Goal: Navigation & Orientation: Find specific page/section

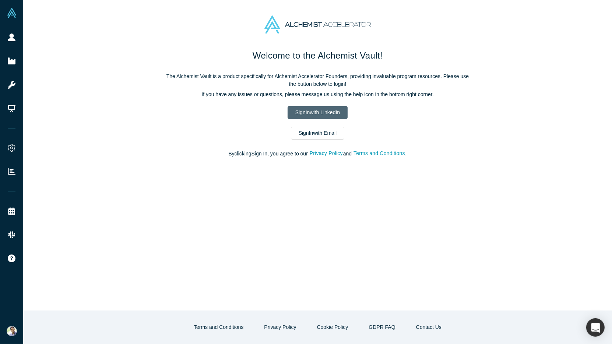
click at [312, 111] on link "Sign In with LinkedIn" at bounding box center [318, 112] width 60 height 13
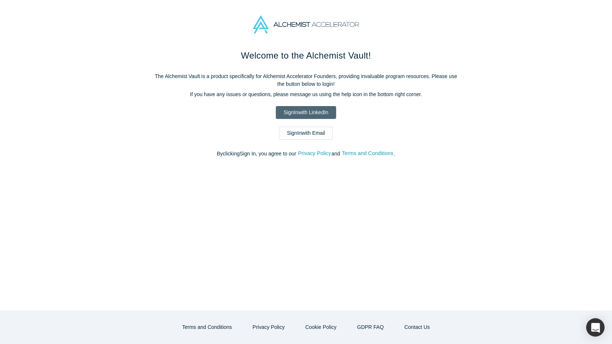
click at [300, 115] on link "Sign In with LinkedIn" at bounding box center [306, 112] width 60 height 13
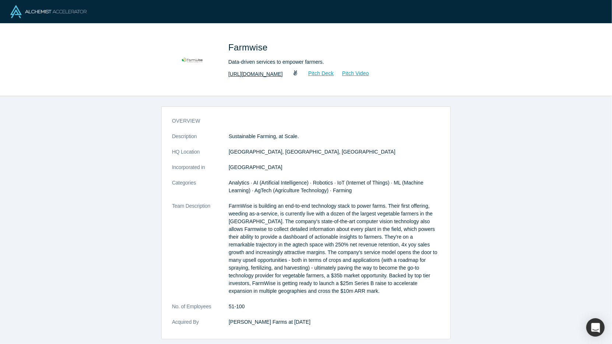
click at [251, 75] on link "http://farmwiselabs.com" at bounding box center [255, 74] width 55 height 8
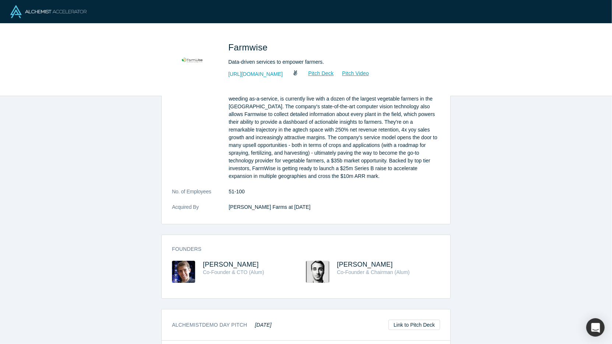
scroll to position [175, 0]
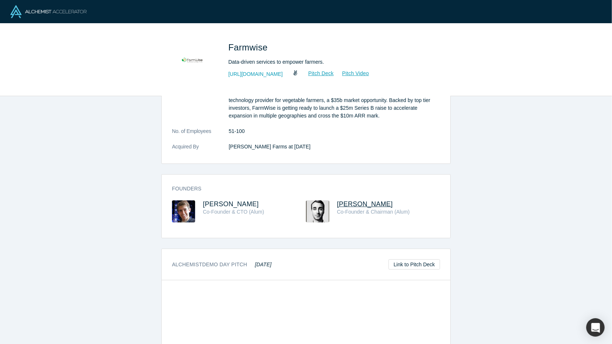
click at [352, 204] on span "Seb Boyer" at bounding box center [365, 203] width 56 height 7
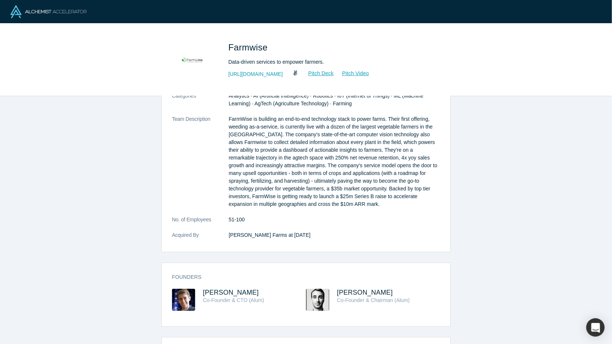
scroll to position [0, 0]
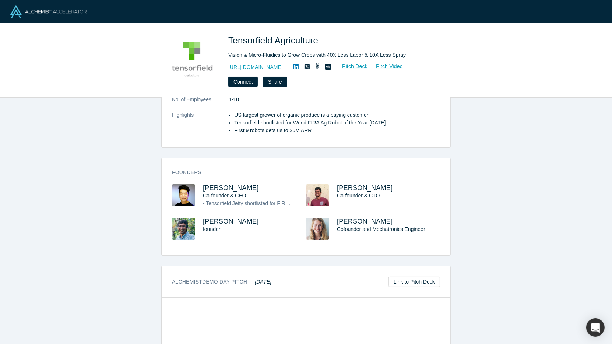
scroll to position [137, 0]
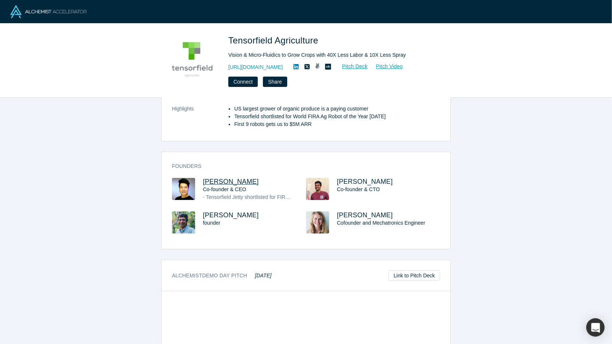
click at [224, 180] on span "Xiong Chang" at bounding box center [231, 181] width 56 height 7
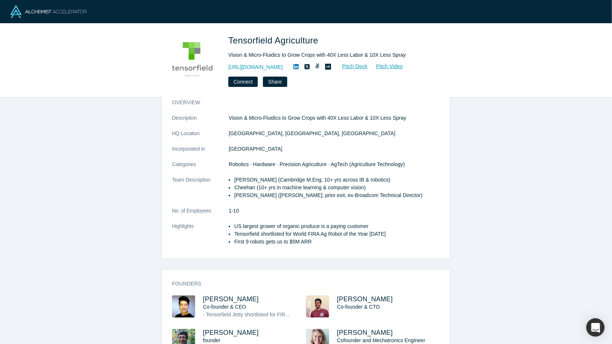
scroll to position [0, 0]
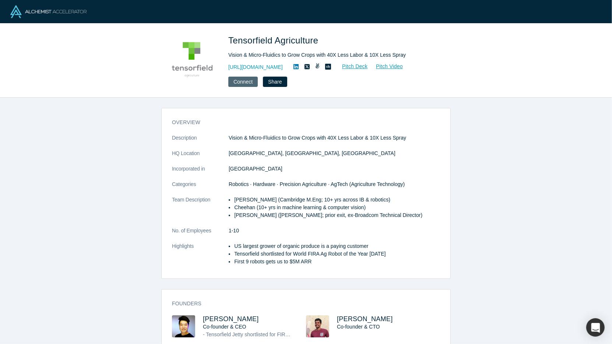
click at [243, 83] on button "Connect" at bounding box center [242, 82] width 29 height 10
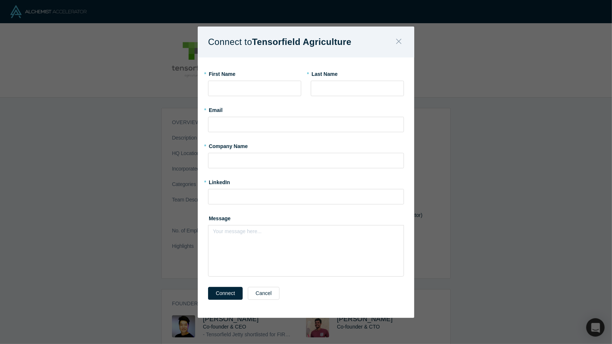
click at [397, 42] on icon "Close" at bounding box center [398, 41] width 5 height 8
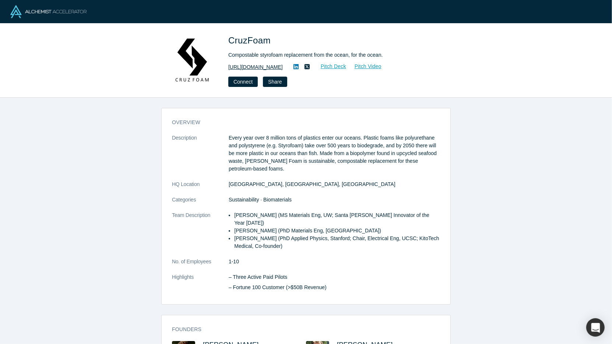
click at [261, 68] on link "[URL][DOMAIN_NAME]" at bounding box center [255, 67] width 55 height 8
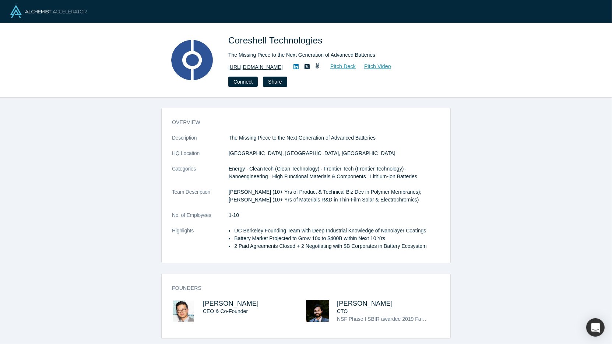
click at [260, 70] on link "https://www.coreshelltech.com" at bounding box center [255, 67] width 55 height 8
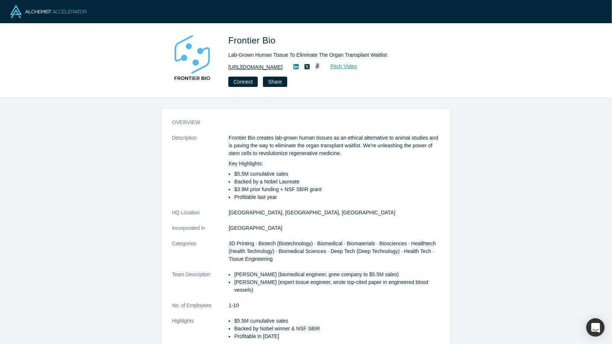
click at [258, 69] on link "https://www.frontierbio.com" at bounding box center [255, 67] width 55 height 8
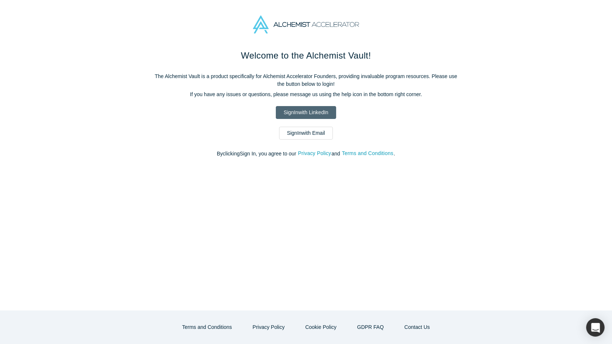
click at [312, 111] on link "Sign In with LinkedIn" at bounding box center [306, 112] width 60 height 13
